Goal: Task Accomplishment & Management: Use online tool/utility

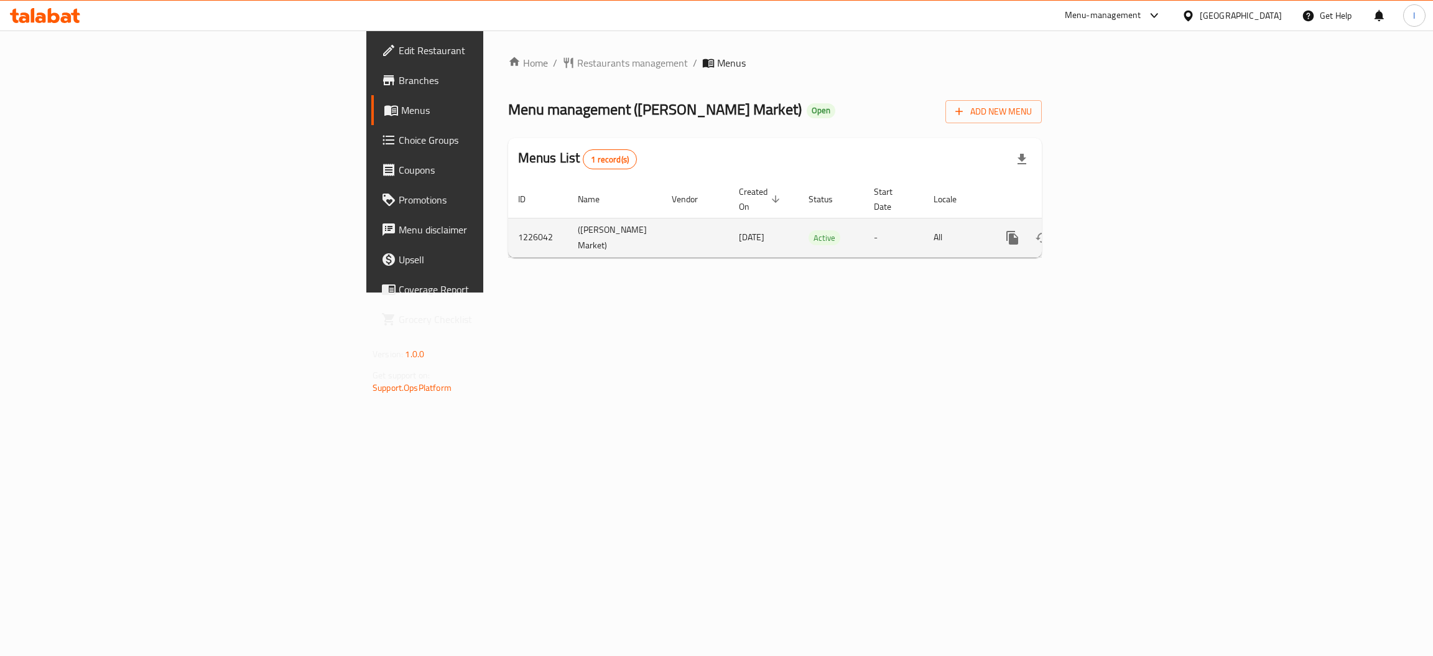
click at [1110, 230] on icon "enhanced table" at bounding box center [1102, 237] width 15 height 15
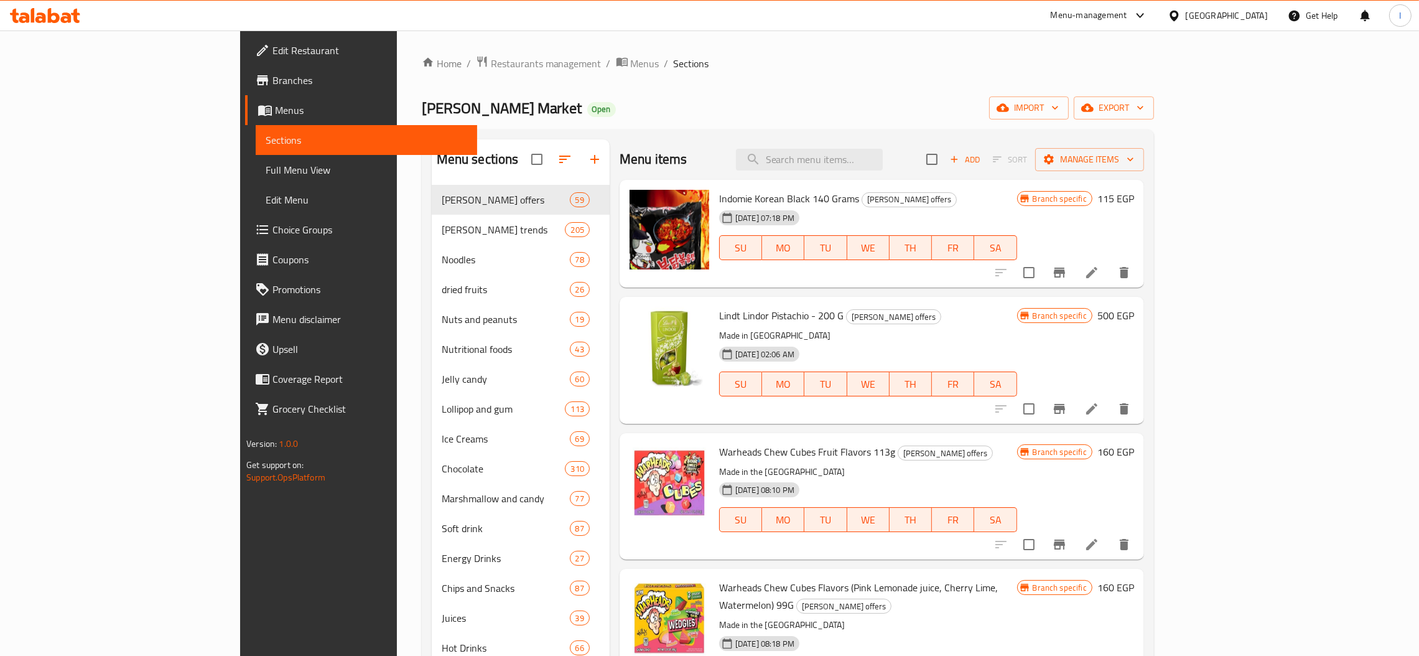
click at [272, 88] on span "Branches" at bounding box center [369, 80] width 195 height 15
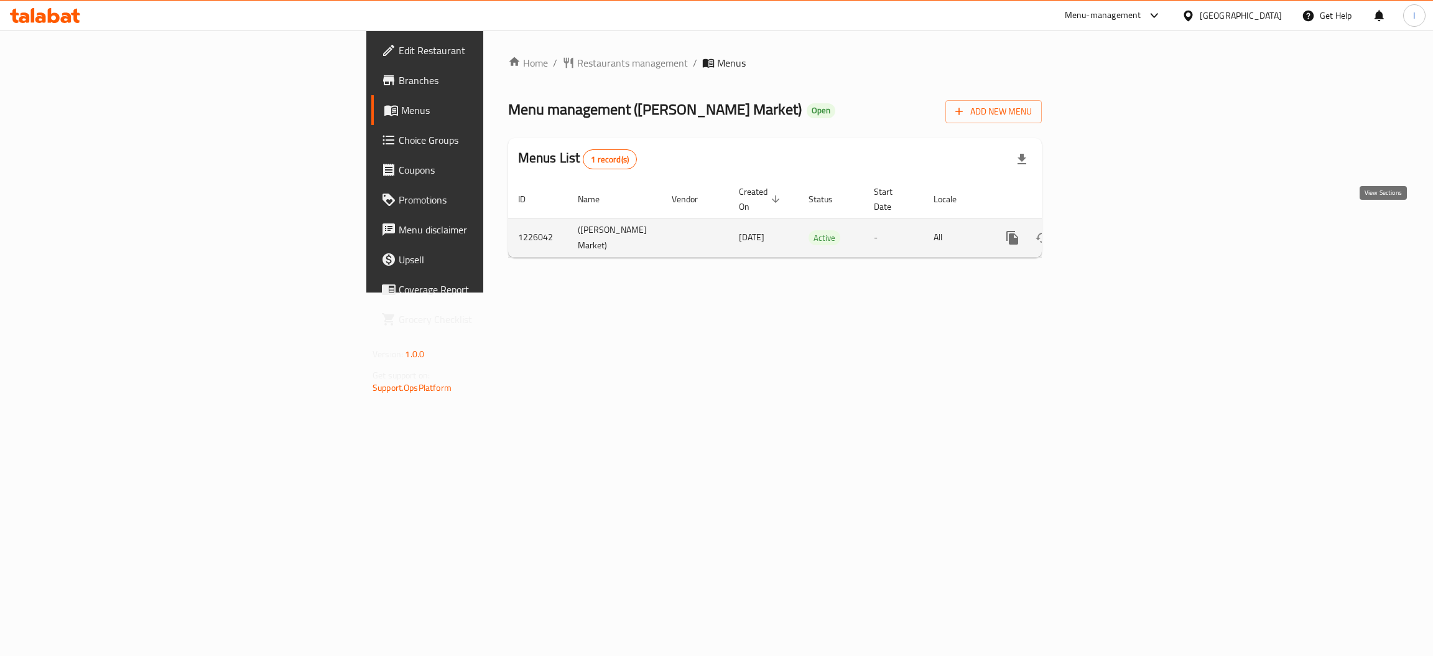
click at [1110, 230] on icon "enhanced table" at bounding box center [1102, 237] width 15 height 15
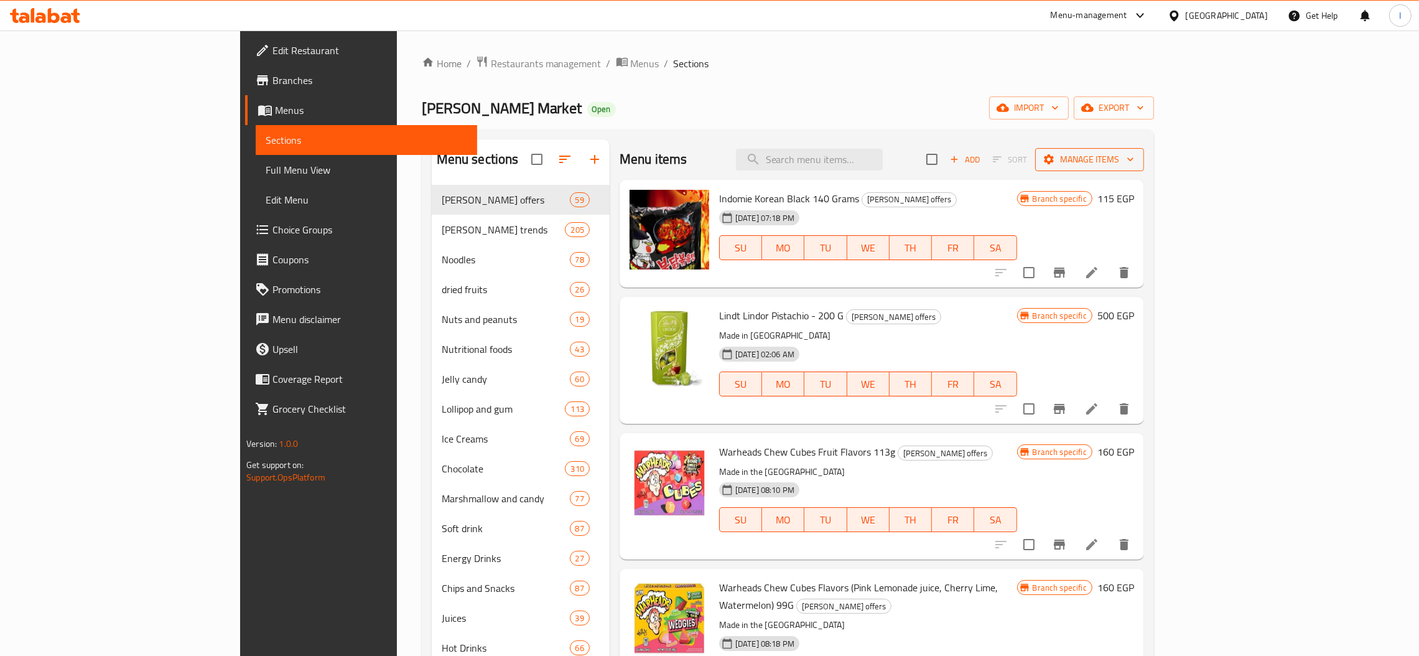
click at [1144, 169] on button "Manage items" at bounding box center [1089, 159] width 109 height 23
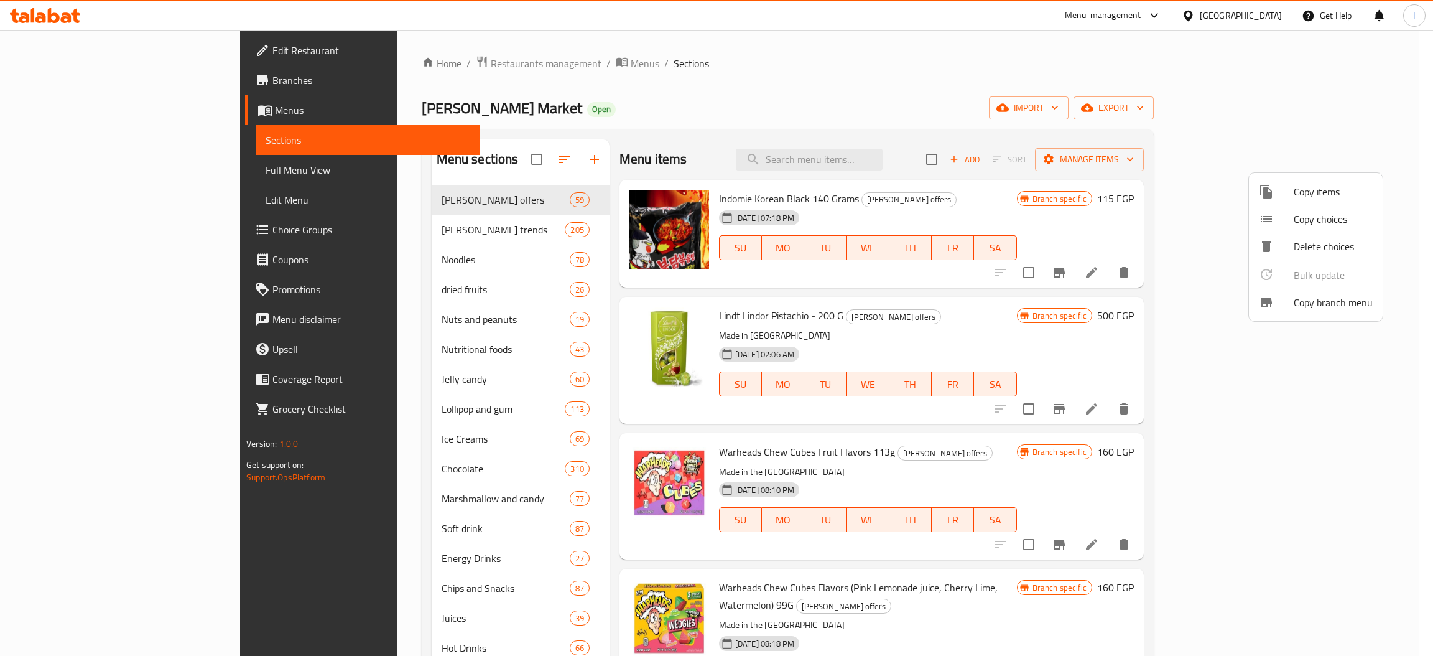
click at [1316, 299] on span "Copy branch menu" at bounding box center [1333, 302] width 79 height 15
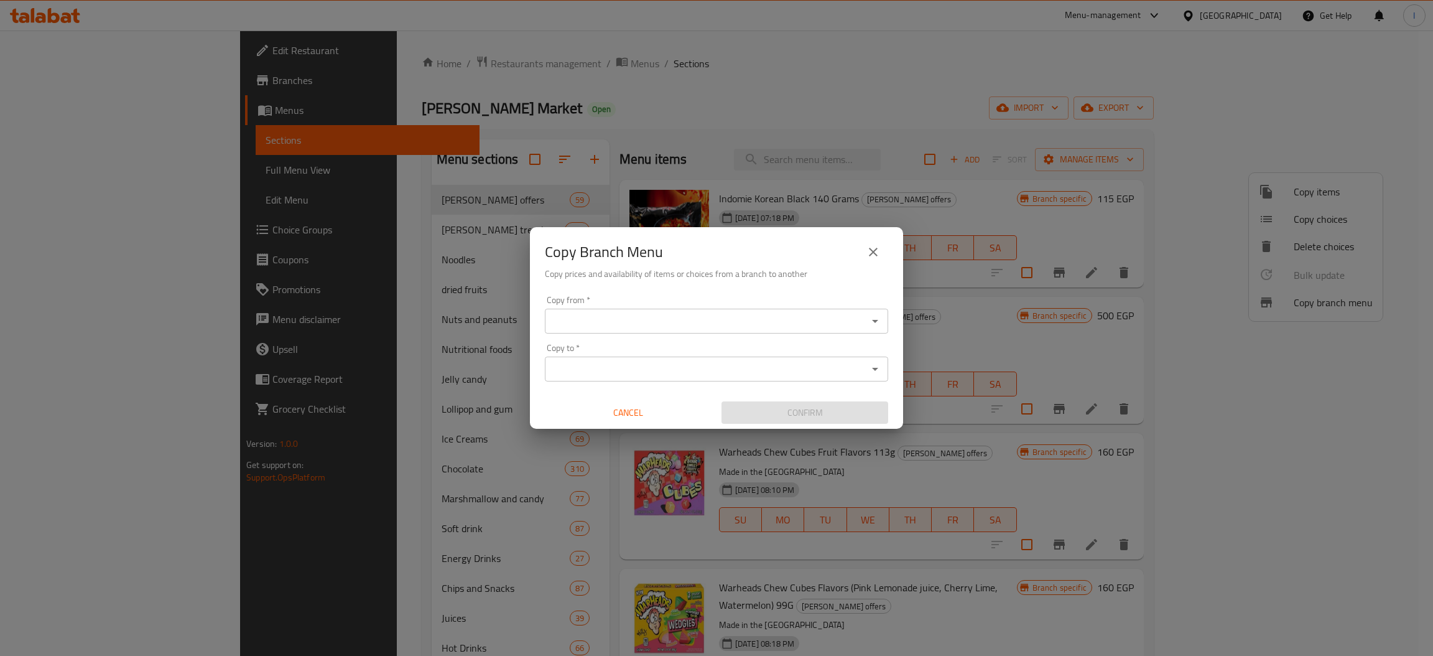
click at [626, 325] on input "Copy from   *" at bounding box center [706, 320] width 315 height 17
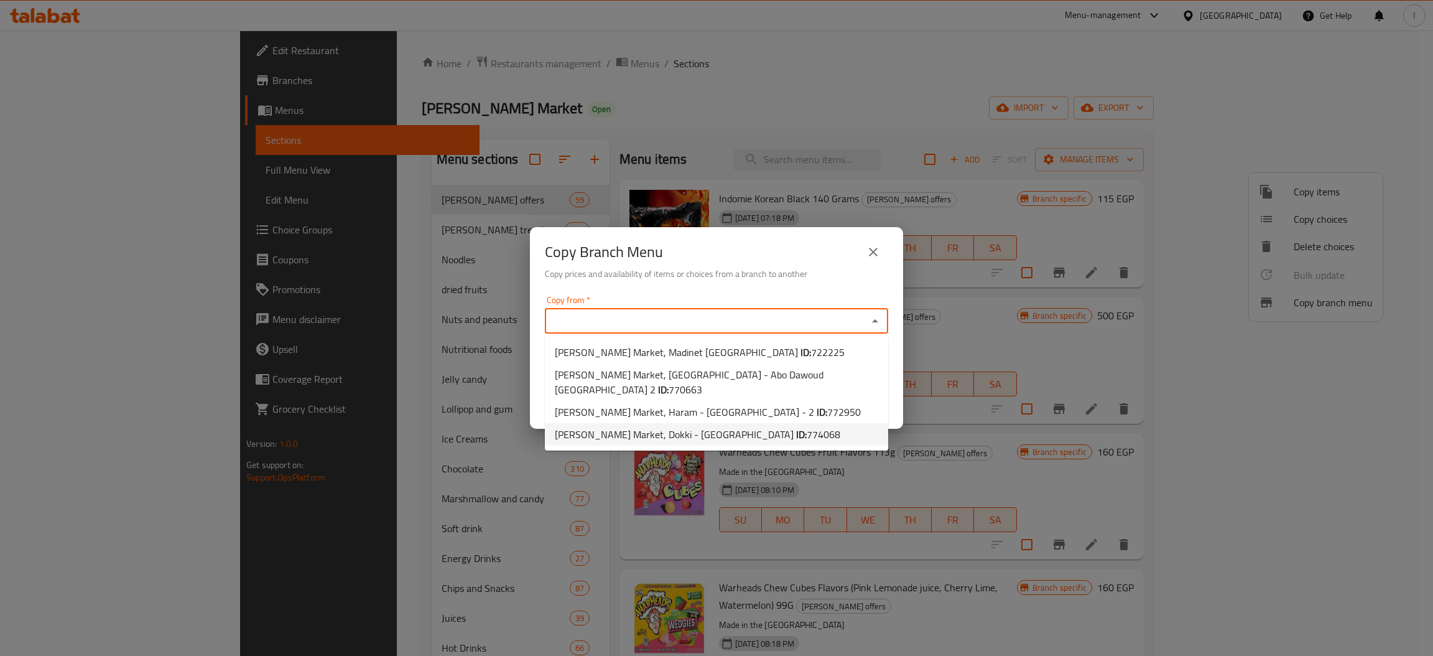
click at [633, 427] on span "Mora Market, Dokki - Oman Square ID: 774068" at bounding box center [698, 434] width 286 height 15
type input "Mora Market, Dokki - [GEOGRAPHIC_DATA]"
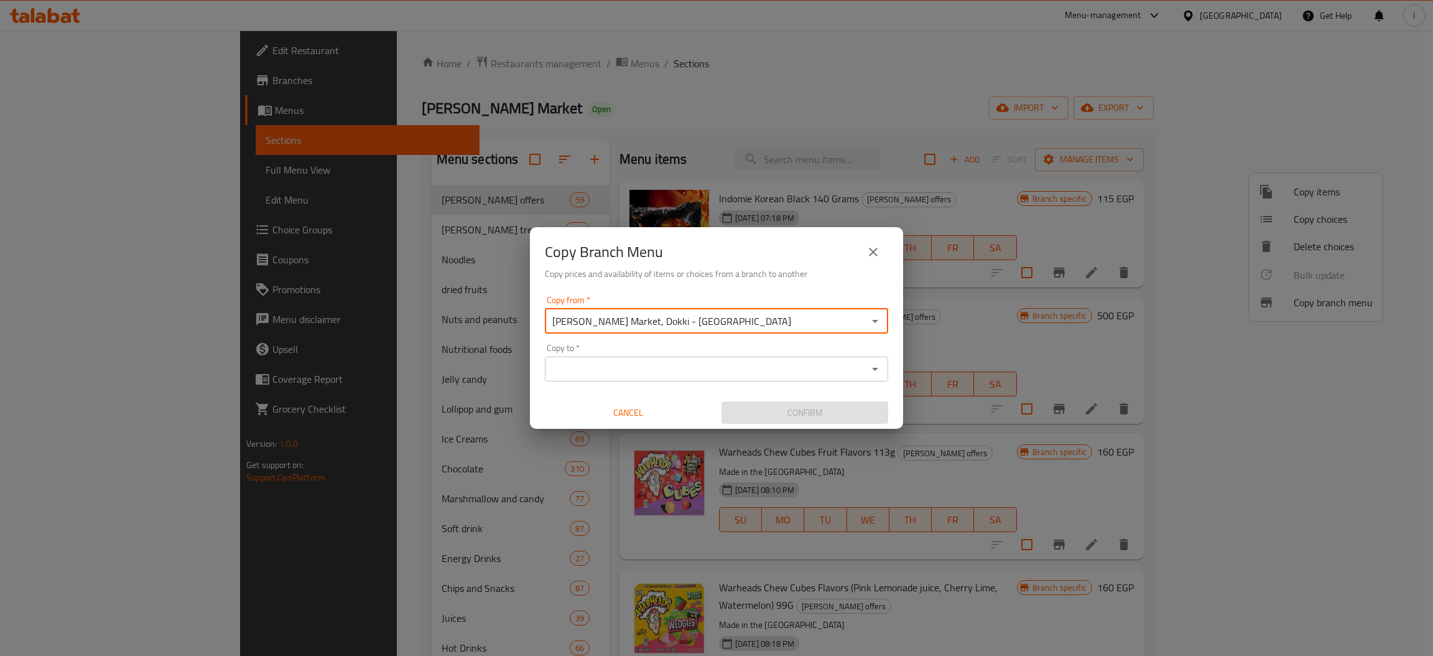
click at [613, 368] on input "Copy to   *" at bounding box center [706, 368] width 315 height 17
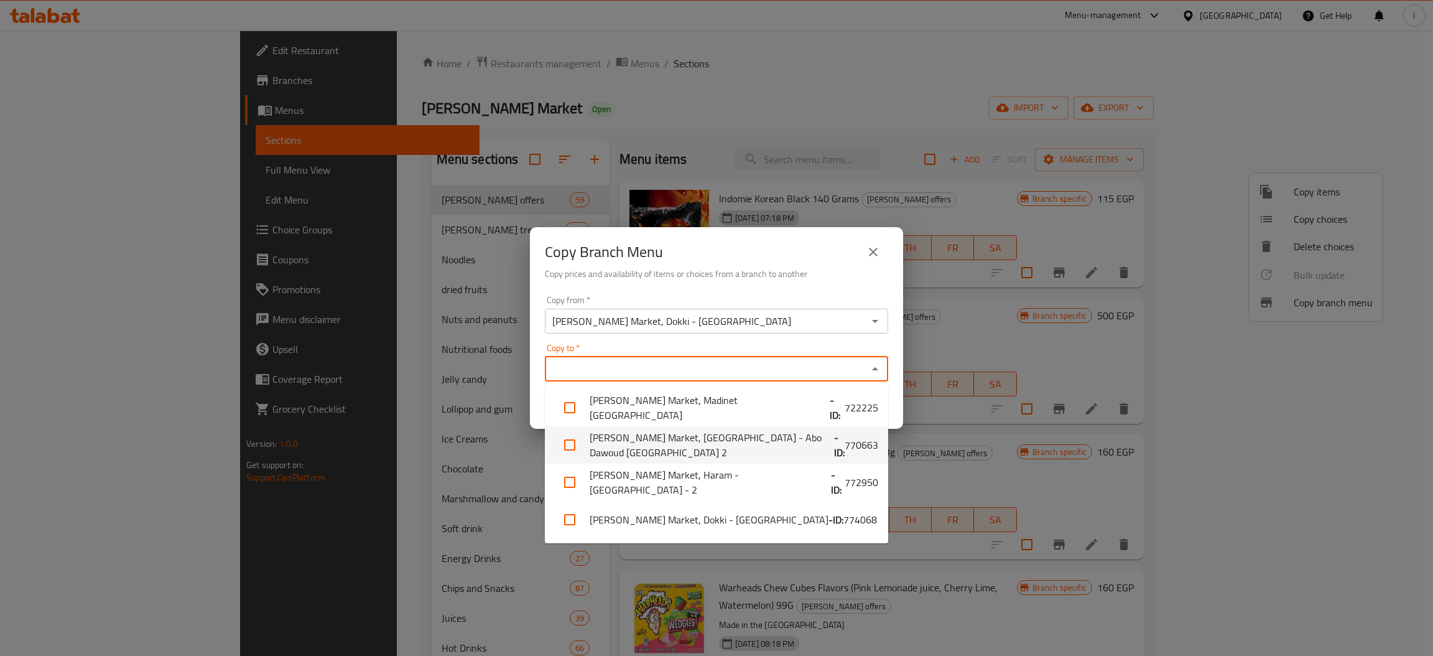
click at [700, 440] on li "Mora Market, Nasr City - Abo Dawoud El Zahery 2 - ID: 770663" at bounding box center [716, 444] width 343 height 37
checkbox input "true"
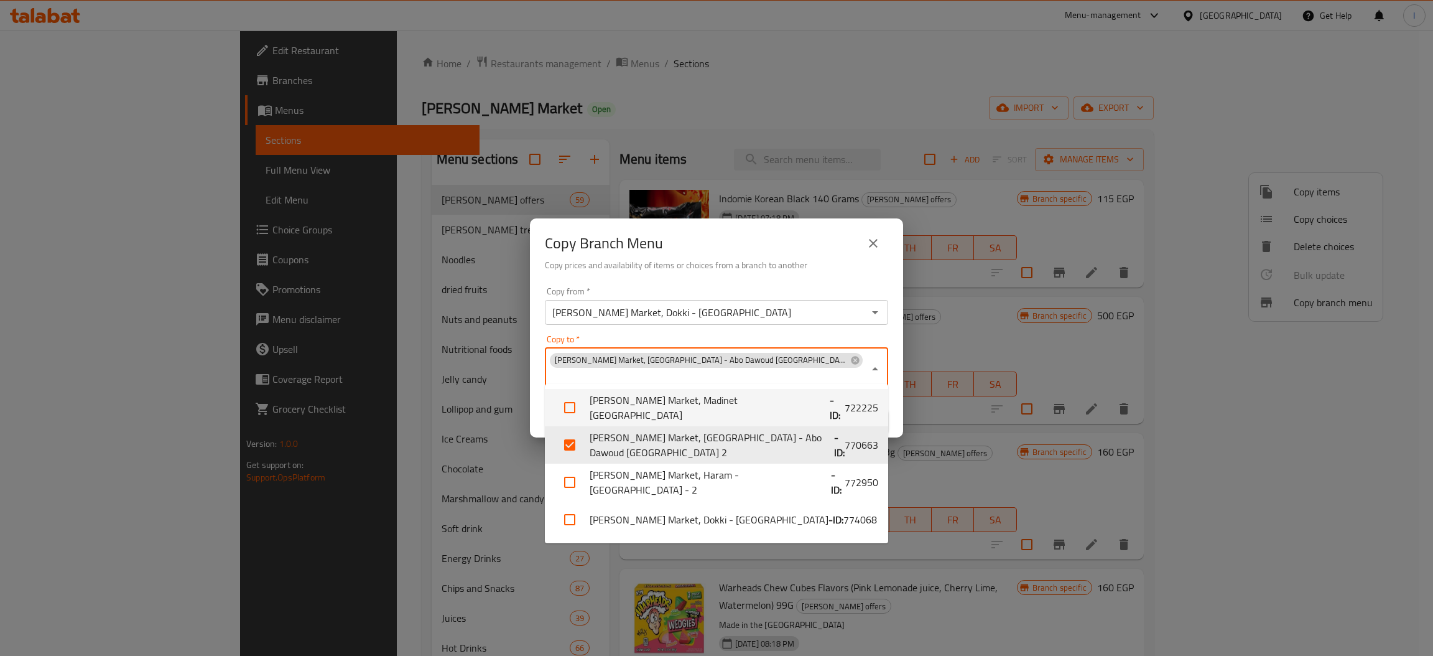
click at [759, 245] on div "Copy Branch Menu" at bounding box center [716, 243] width 343 height 30
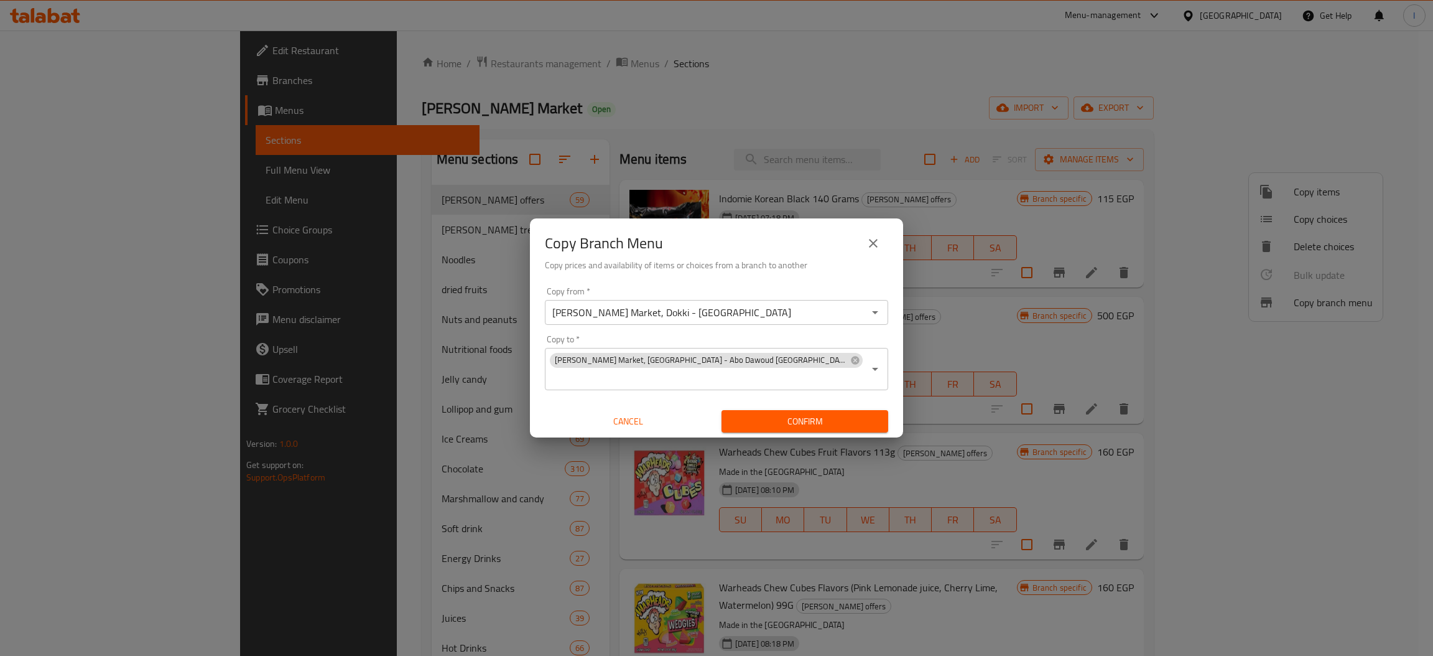
click at [796, 414] on span "Confirm" at bounding box center [805, 422] width 147 height 16
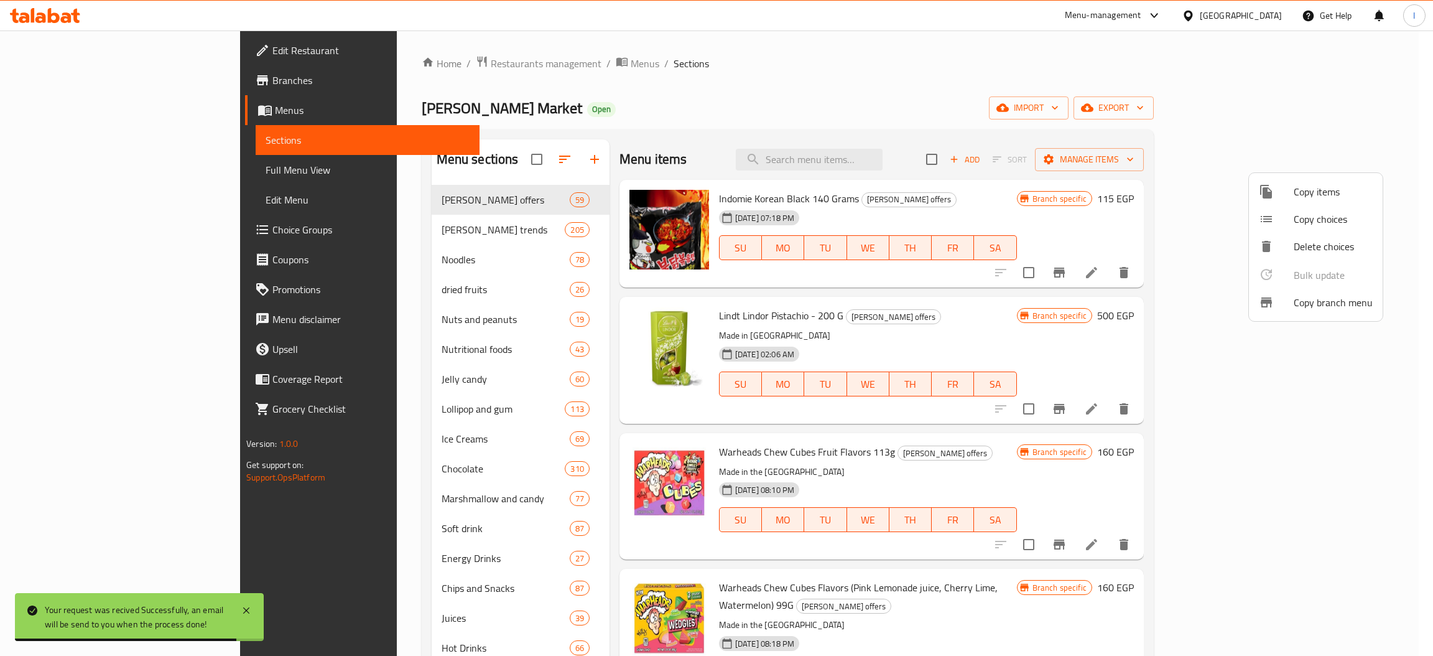
click at [50, 81] on div at bounding box center [716, 328] width 1433 height 656
click at [272, 80] on span "Branches" at bounding box center [370, 80] width 197 height 15
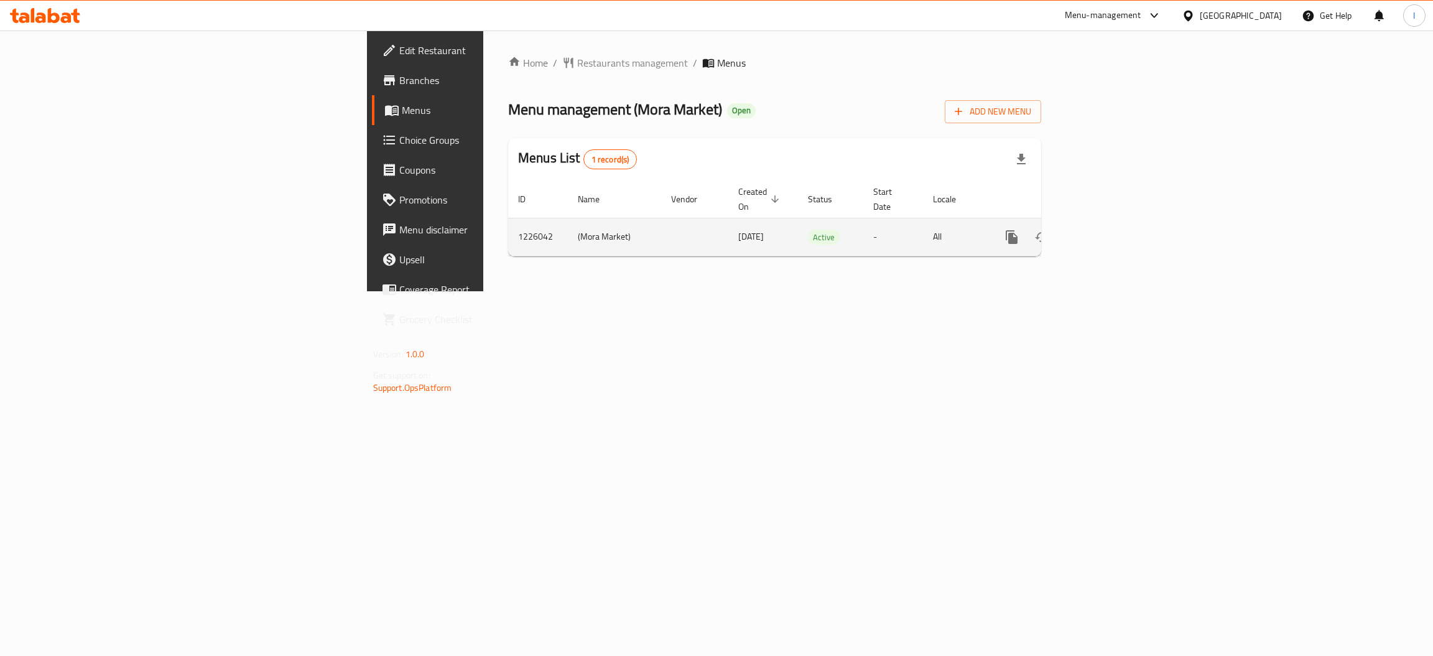
click at [1109, 230] on icon "enhanced table" at bounding box center [1101, 237] width 15 height 15
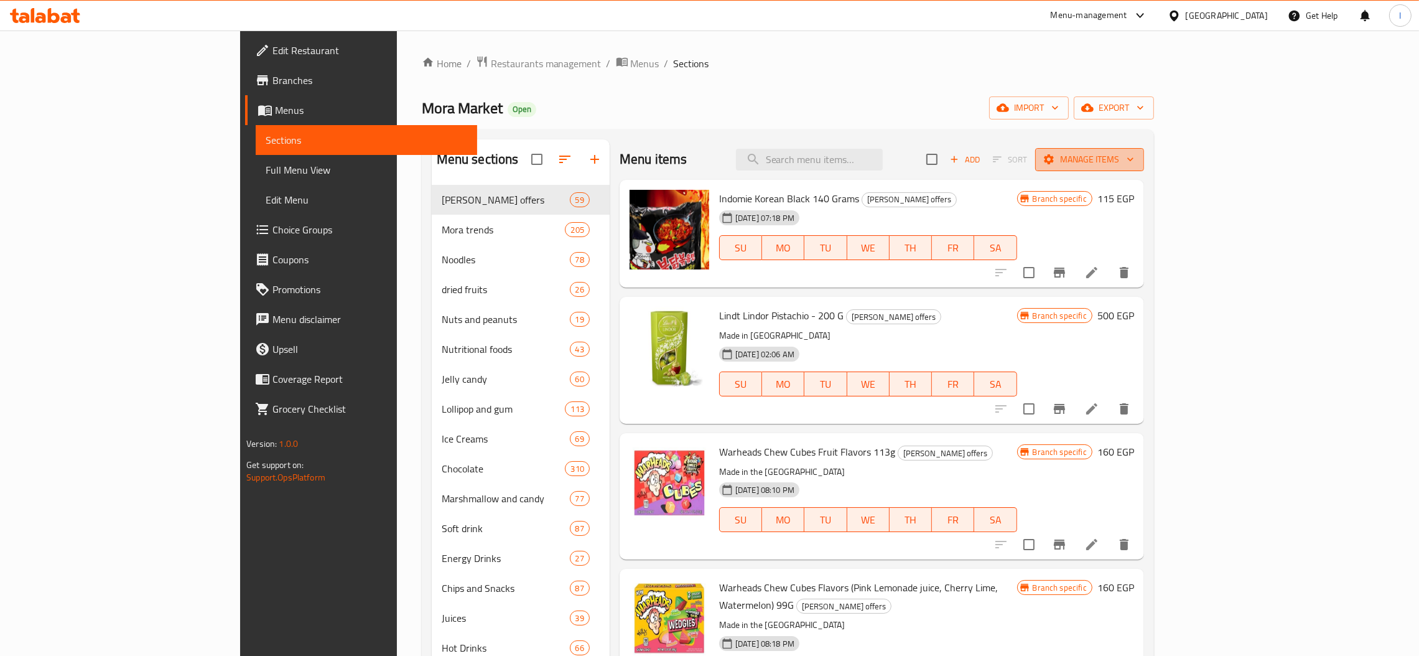
click at [1134, 162] on span "Manage items" at bounding box center [1089, 160] width 89 height 16
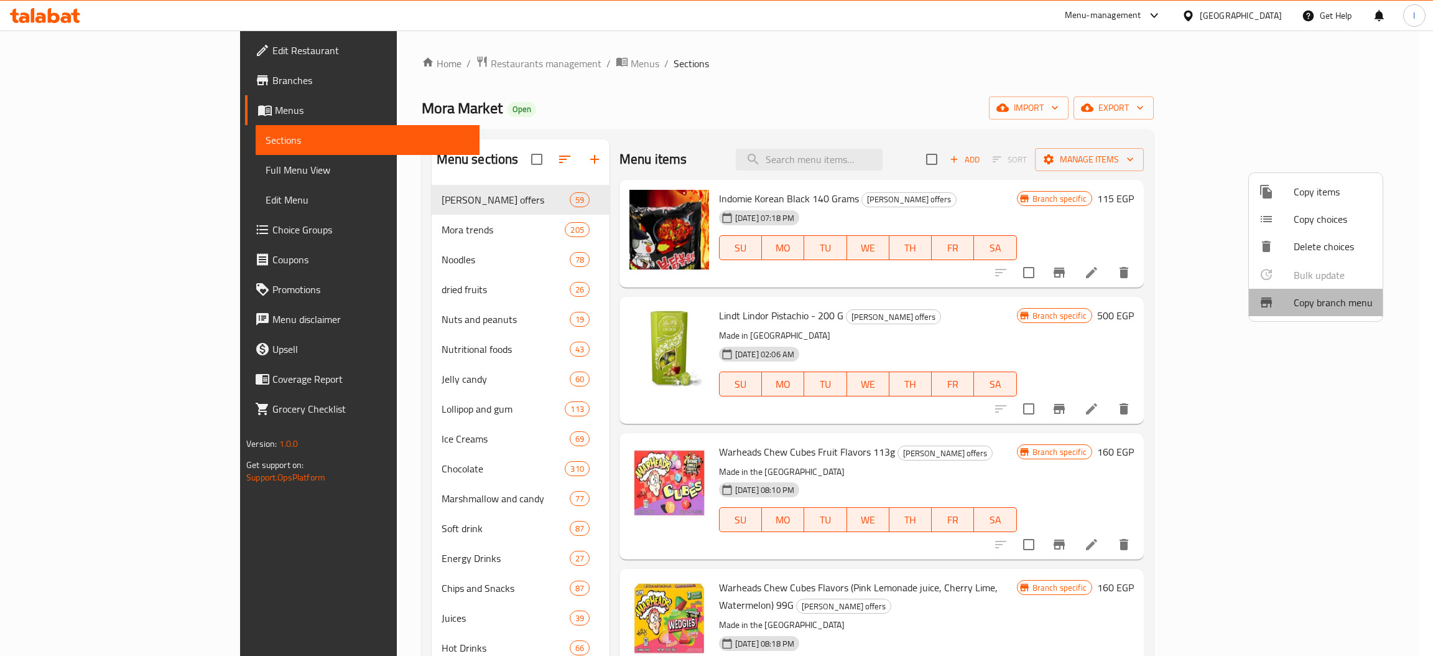
click at [1324, 300] on span "Copy branch menu" at bounding box center [1333, 302] width 79 height 15
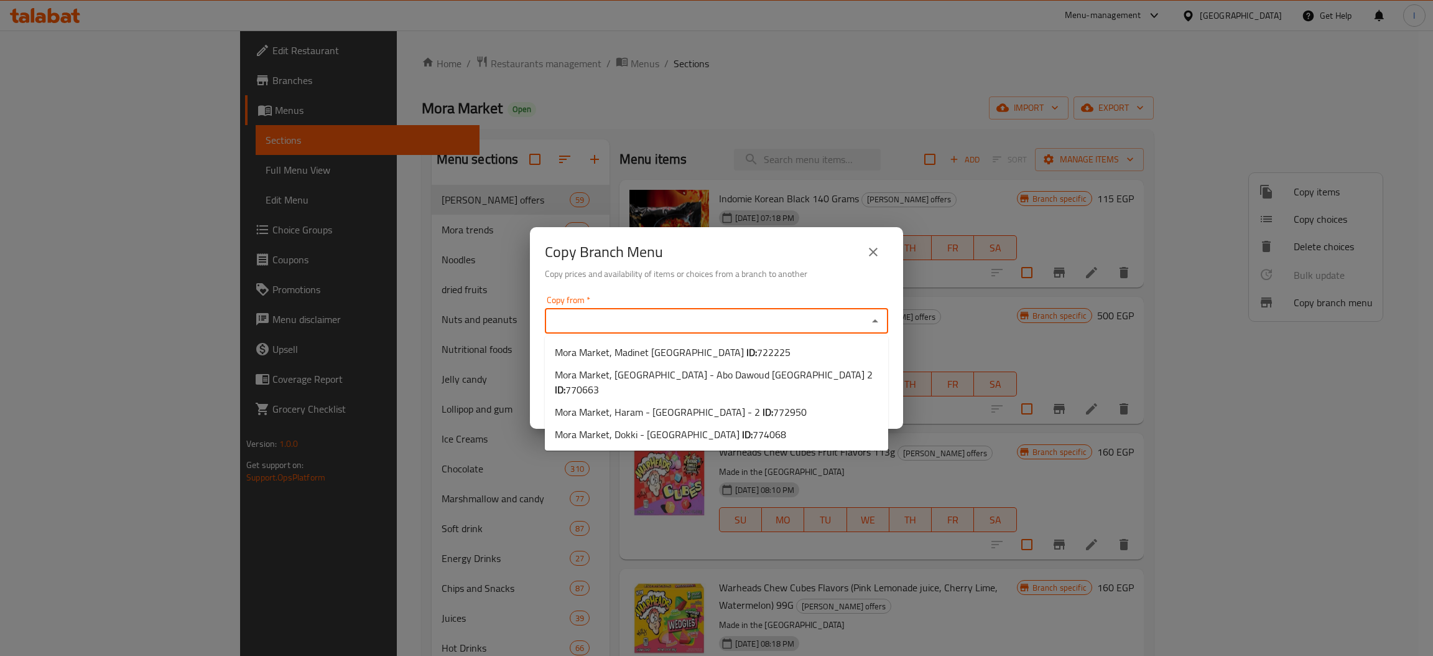
click at [661, 317] on input "Copy from   *" at bounding box center [706, 320] width 315 height 17
click at [655, 371] on span "[GEOGRAPHIC_DATA], [GEOGRAPHIC_DATA] - Abo Dawoud [GEOGRAPHIC_DATA] 2 ID: 770663" at bounding box center [716, 382] width 323 height 30
type input "Mora Market, [GEOGRAPHIC_DATA] - Abo Dawoud [GEOGRAPHIC_DATA] 2"
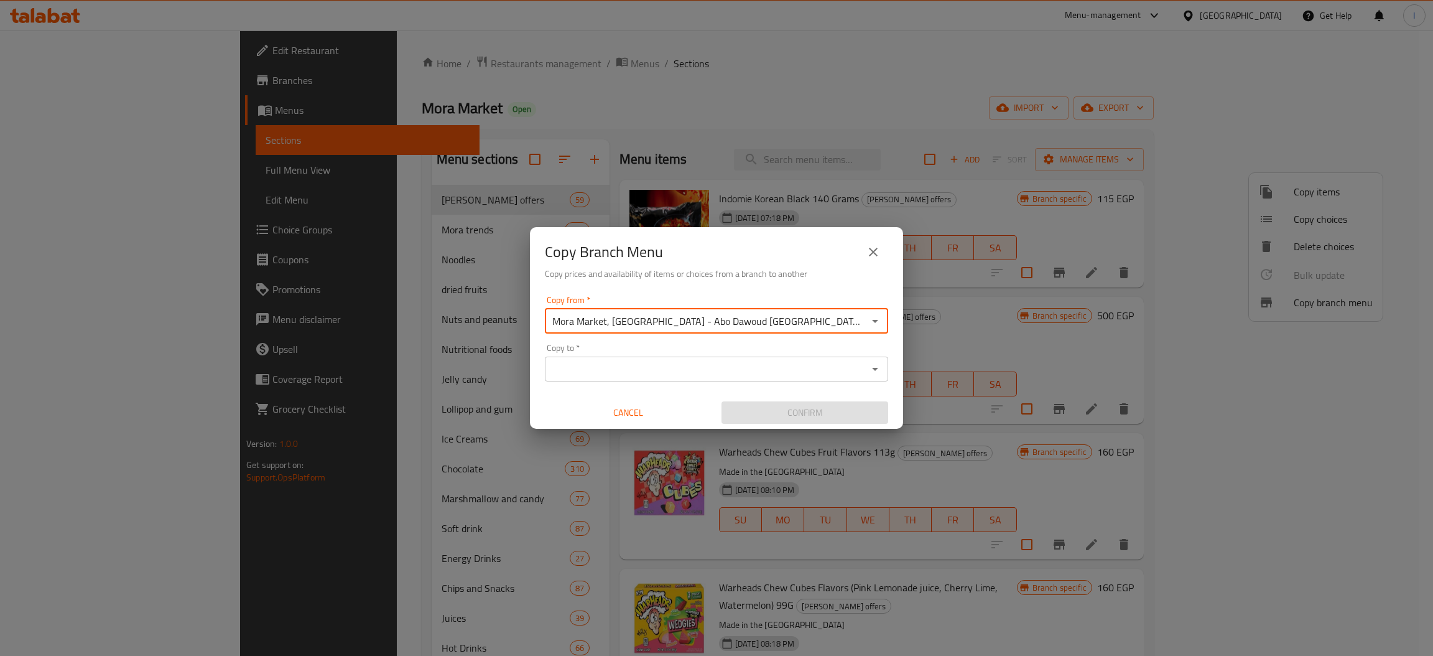
click at [666, 370] on input "Copy to   *" at bounding box center [706, 368] width 315 height 17
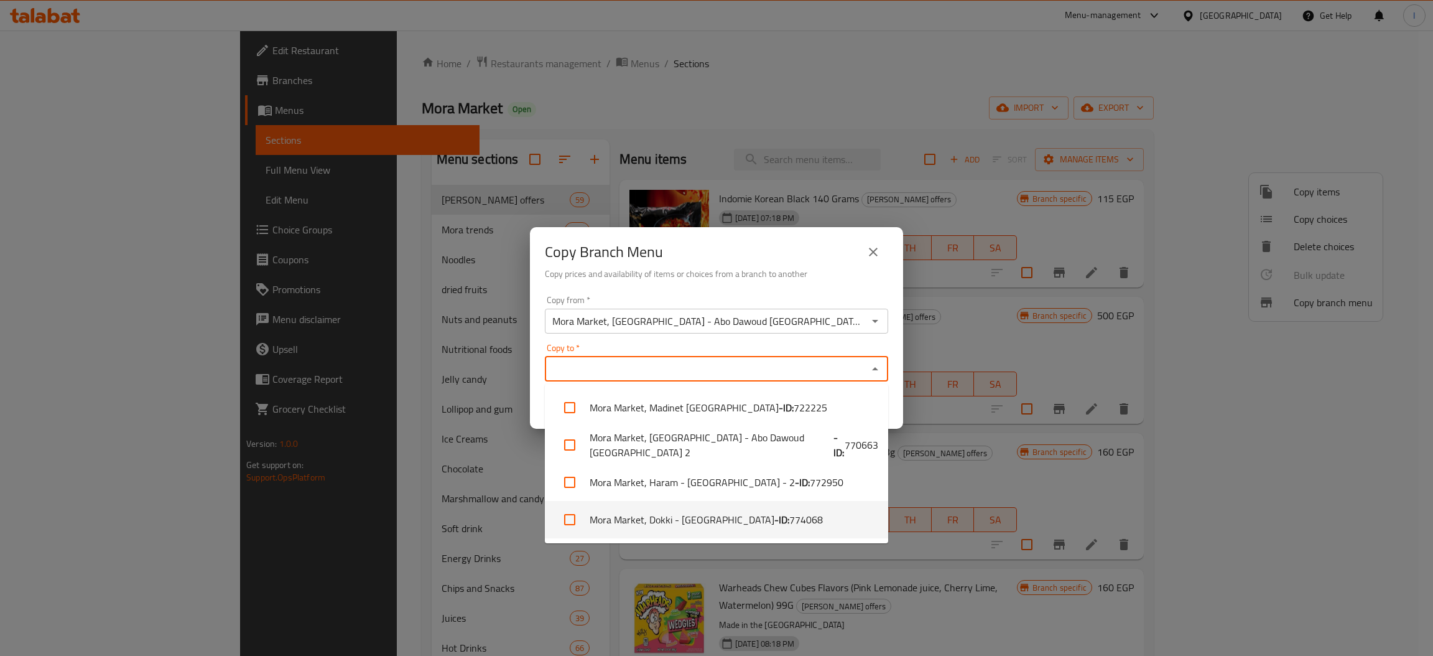
click at [697, 517] on li "Mora Market, Dokki - [GEOGRAPHIC_DATA] - ID: 774068" at bounding box center [716, 519] width 343 height 37
checkbox input "true"
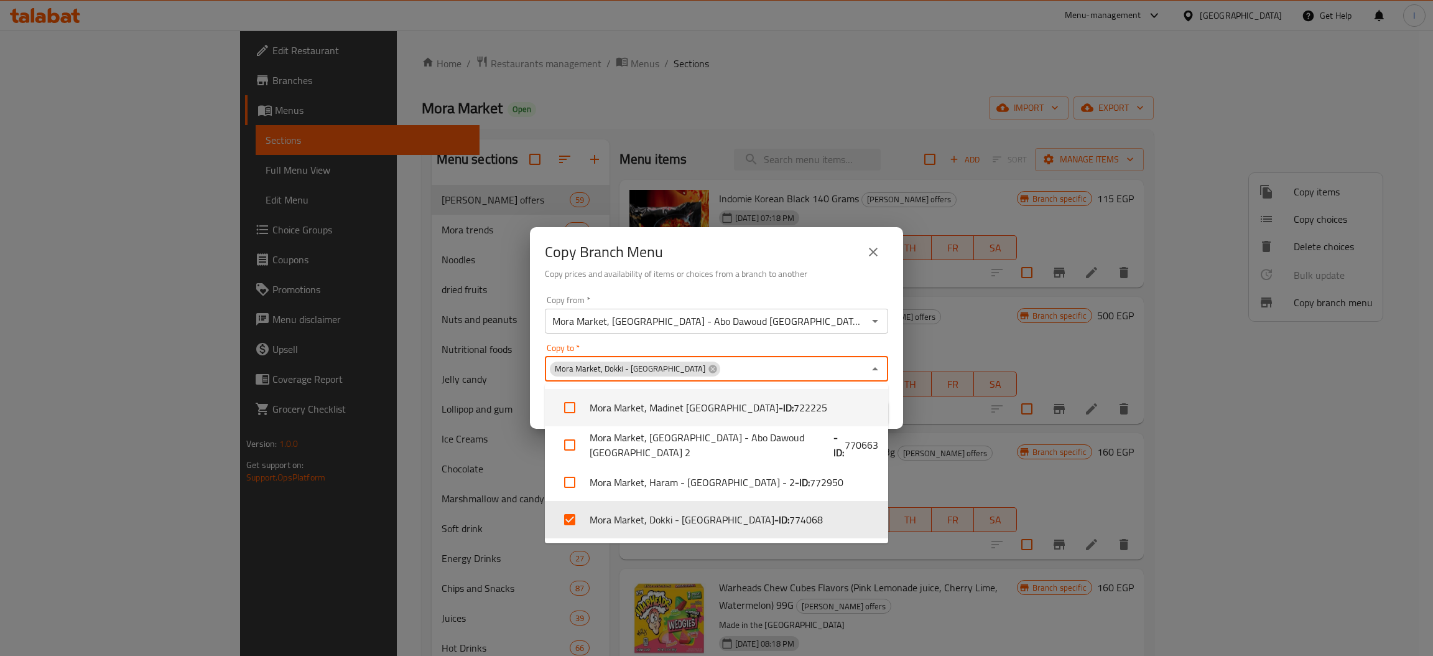
click at [791, 283] on div "Copy Branch Menu Copy prices and availability of items or choices from a branch…" at bounding box center [716, 258] width 373 height 63
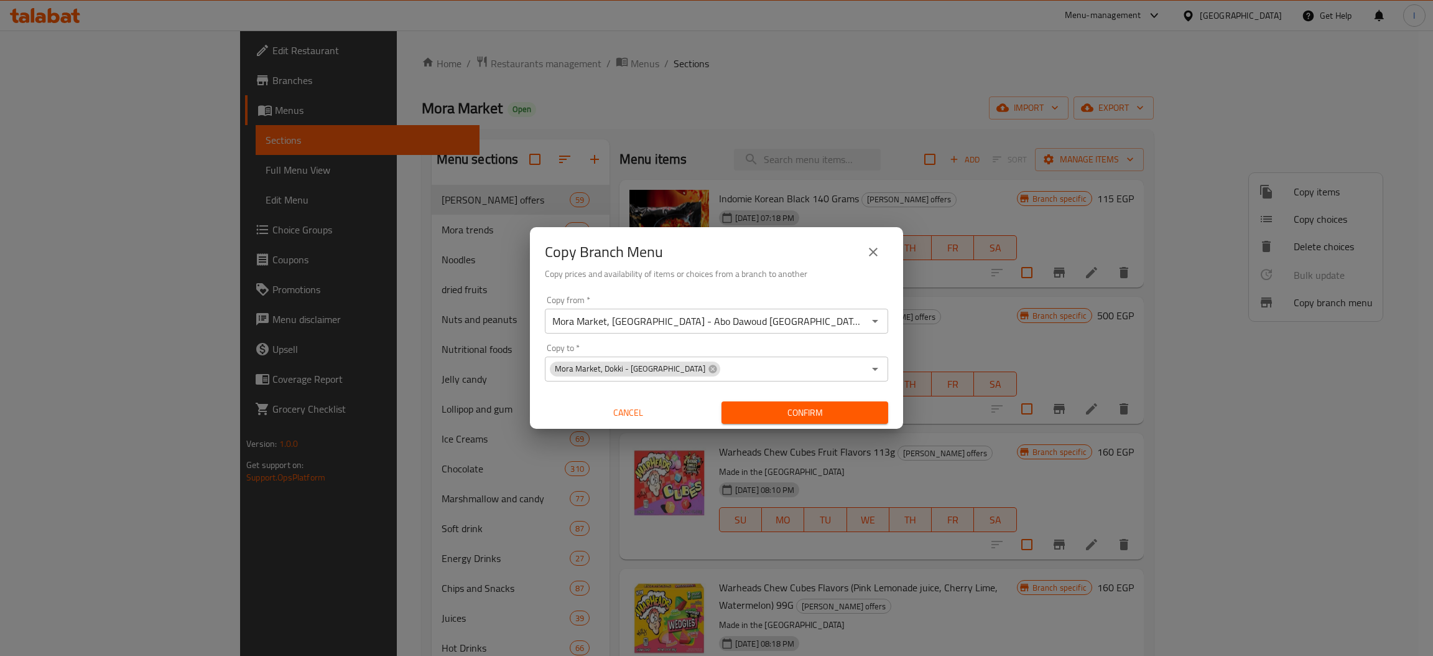
click at [798, 414] on span "Confirm" at bounding box center [805, 413] width 147 height 16
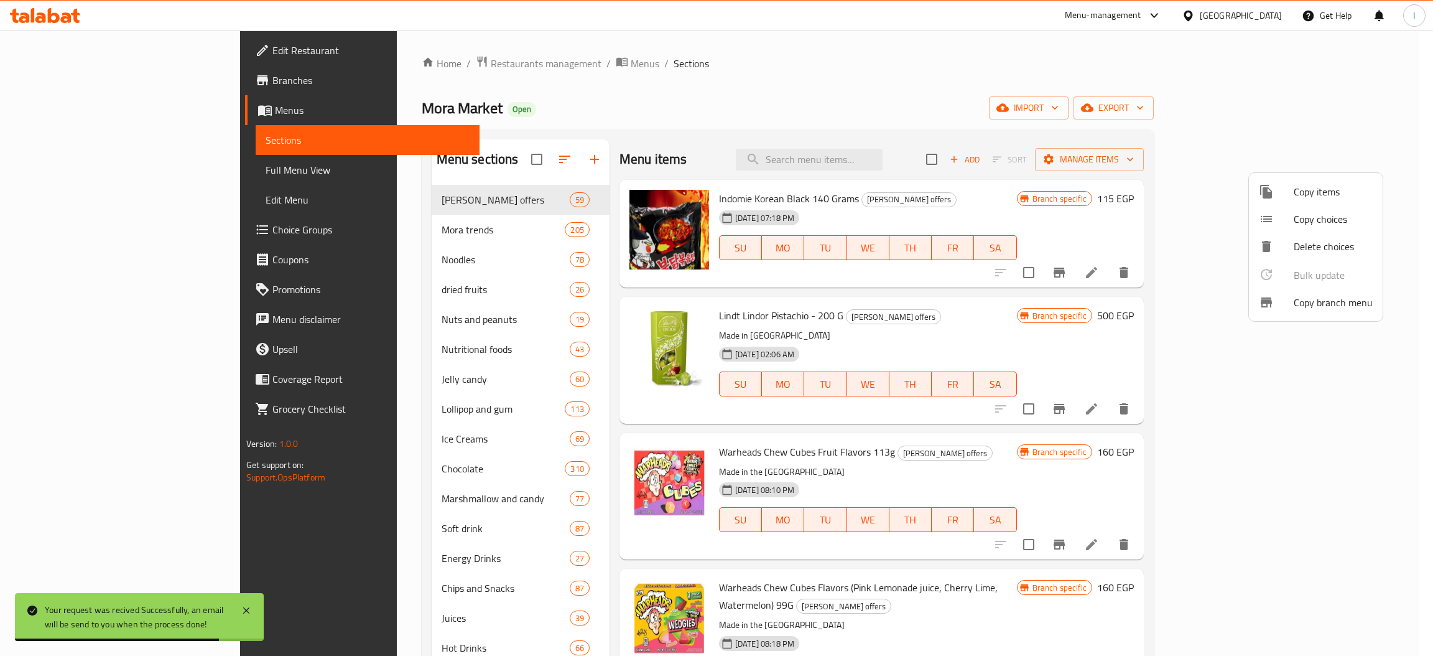
click at [57, 180] on div at bounding box center [716, 328] width 1433 height 656
click at [266, 169] on span "Full Menu View" at bounding box center [368, 169] width 204 height 15
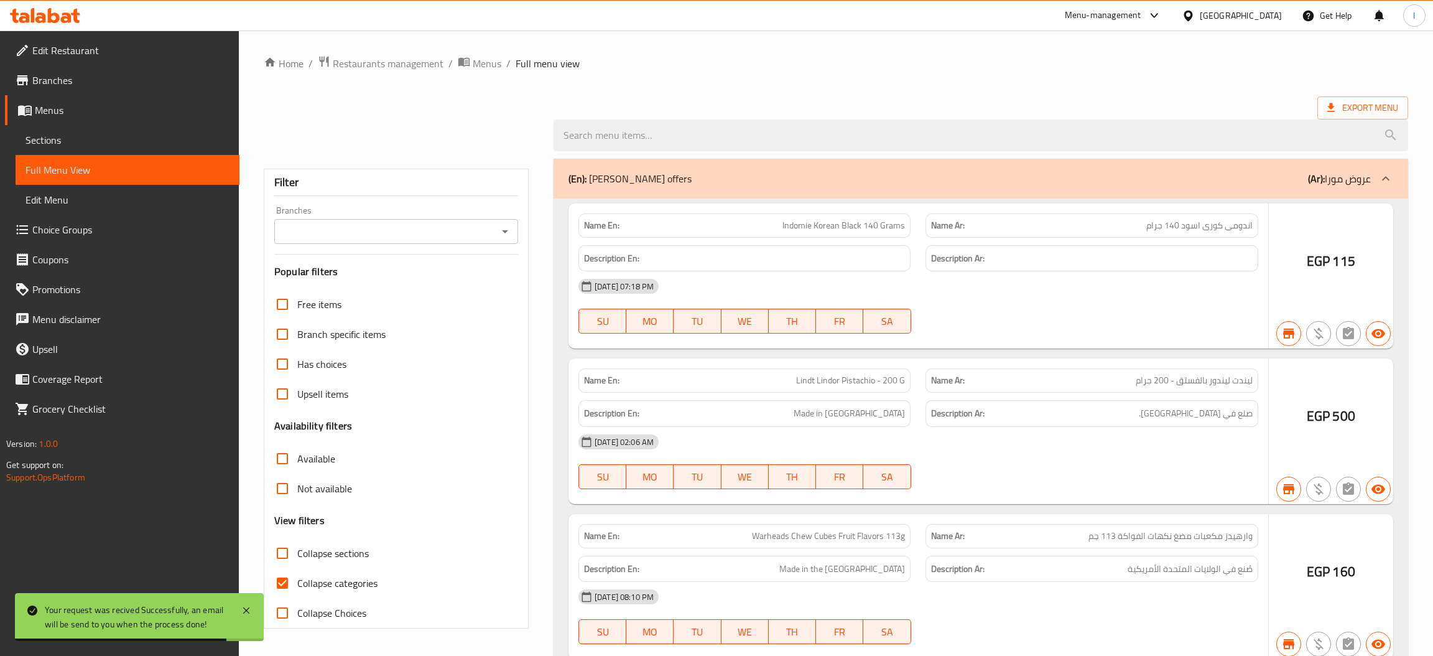
click at [65, 86] on span "Branches" at bounding box center [130, 80] width 197 height 15
